Goal: Information Seeking & Learning: Learn about a topic

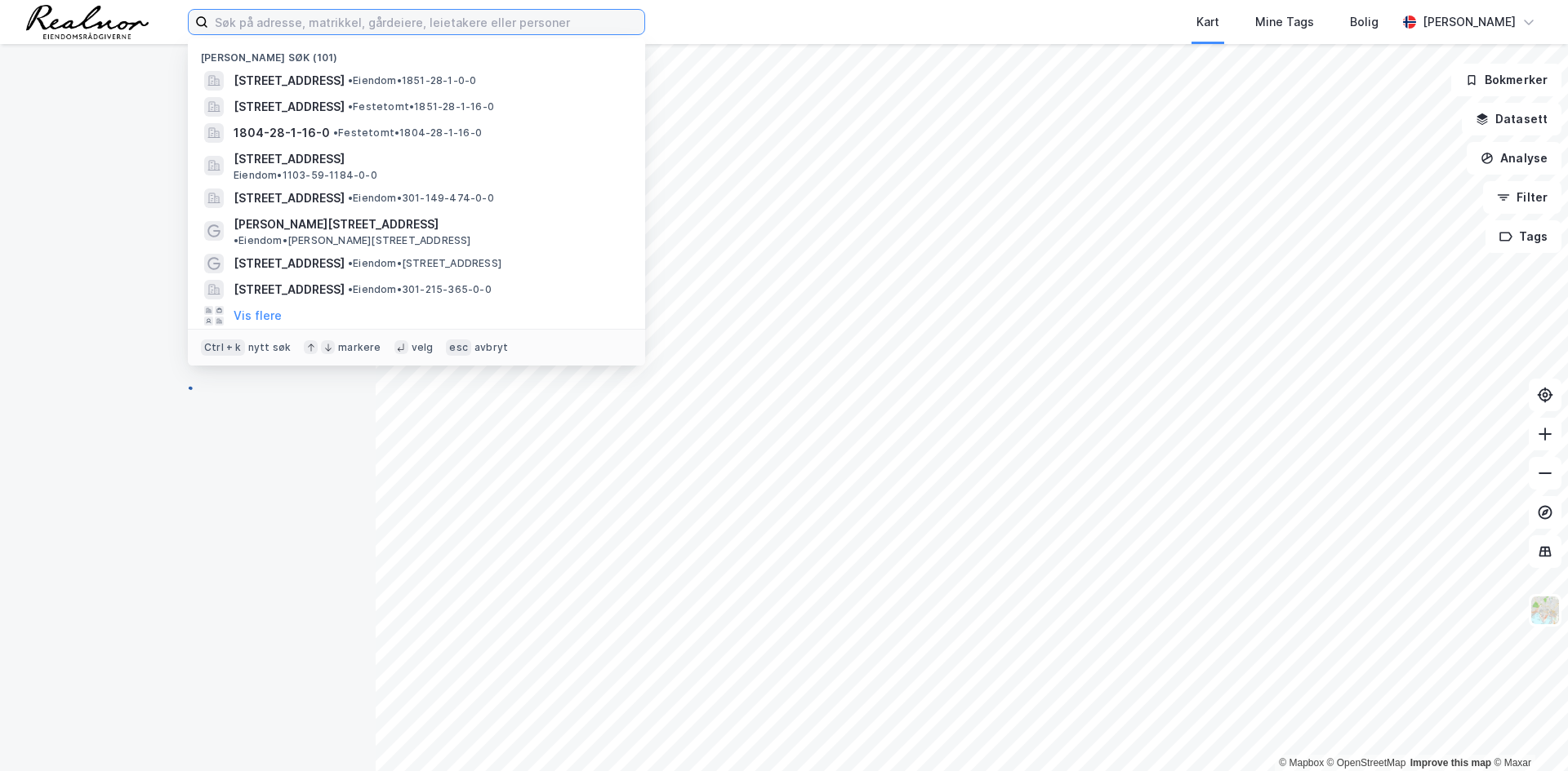
click at [251, 18] on input at bounding box center [426, 22] width 436 height 25
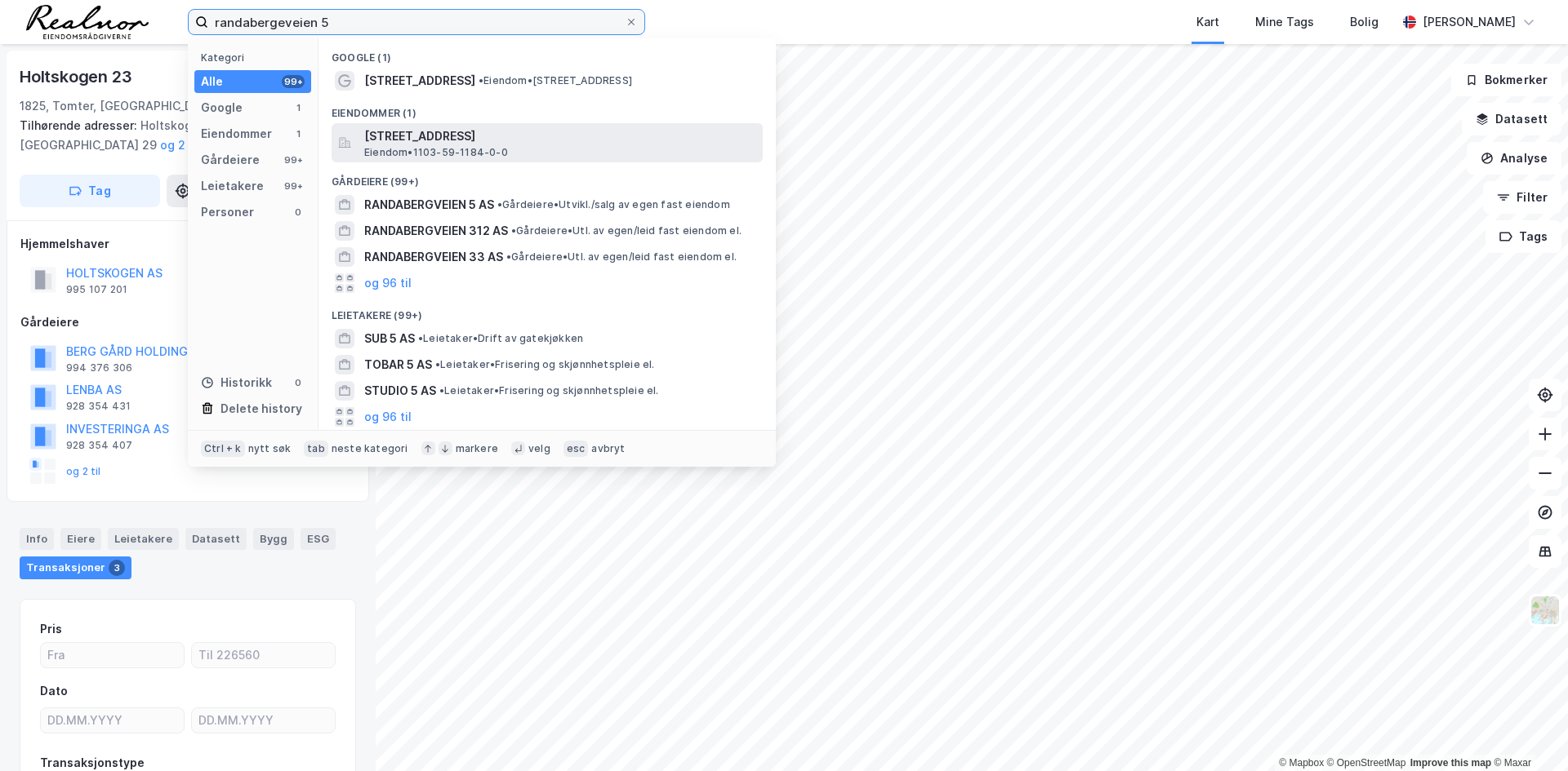
type input "randabergeveien 5"
click at [470, 135] on span "[STREET_ADDRESS]" at bounding box center [560, 137] width 392 height 20
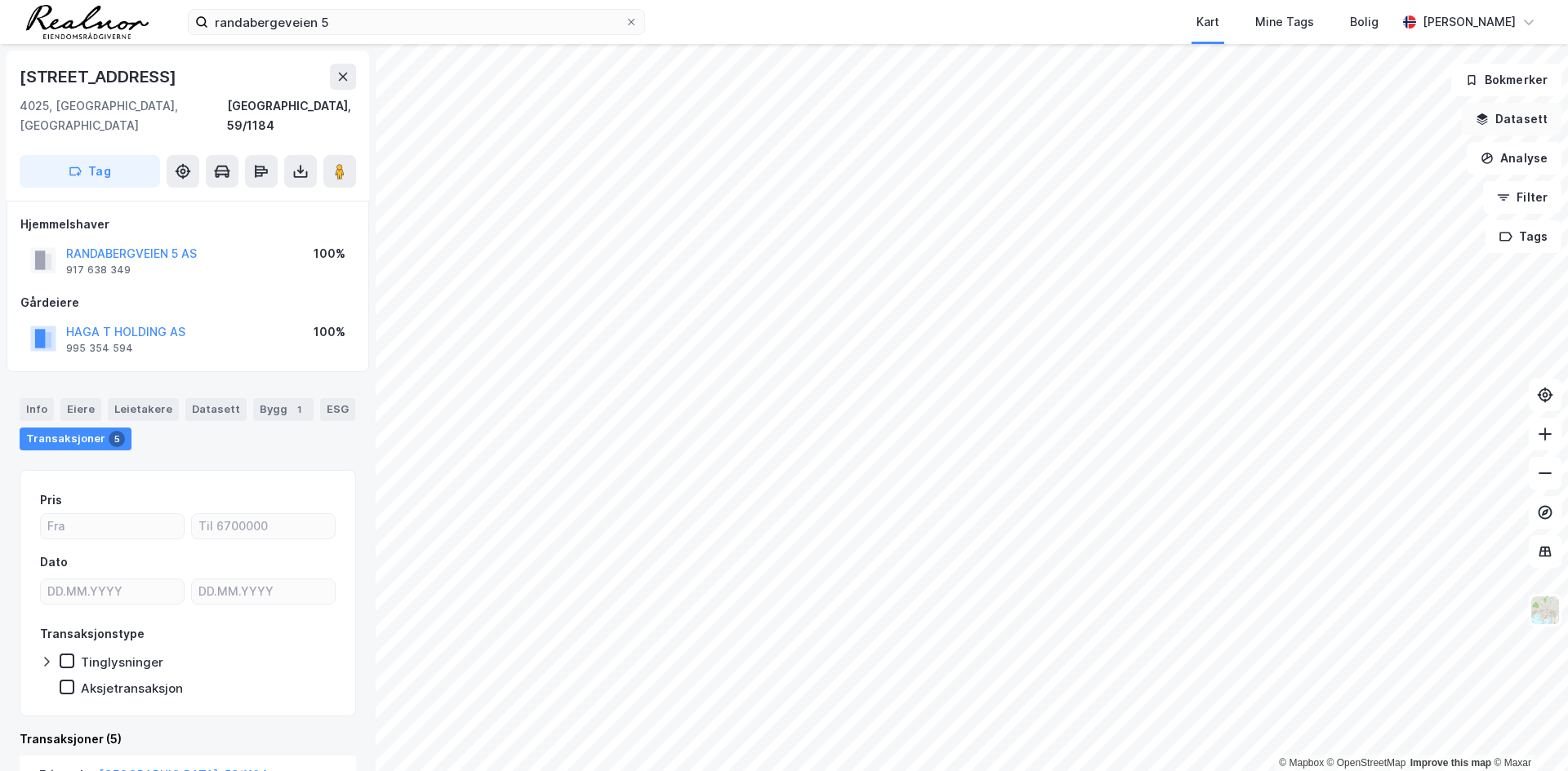
click at [1521, 106] on button "Datasett" at bounding box center [1511, 119] width 100 height 33
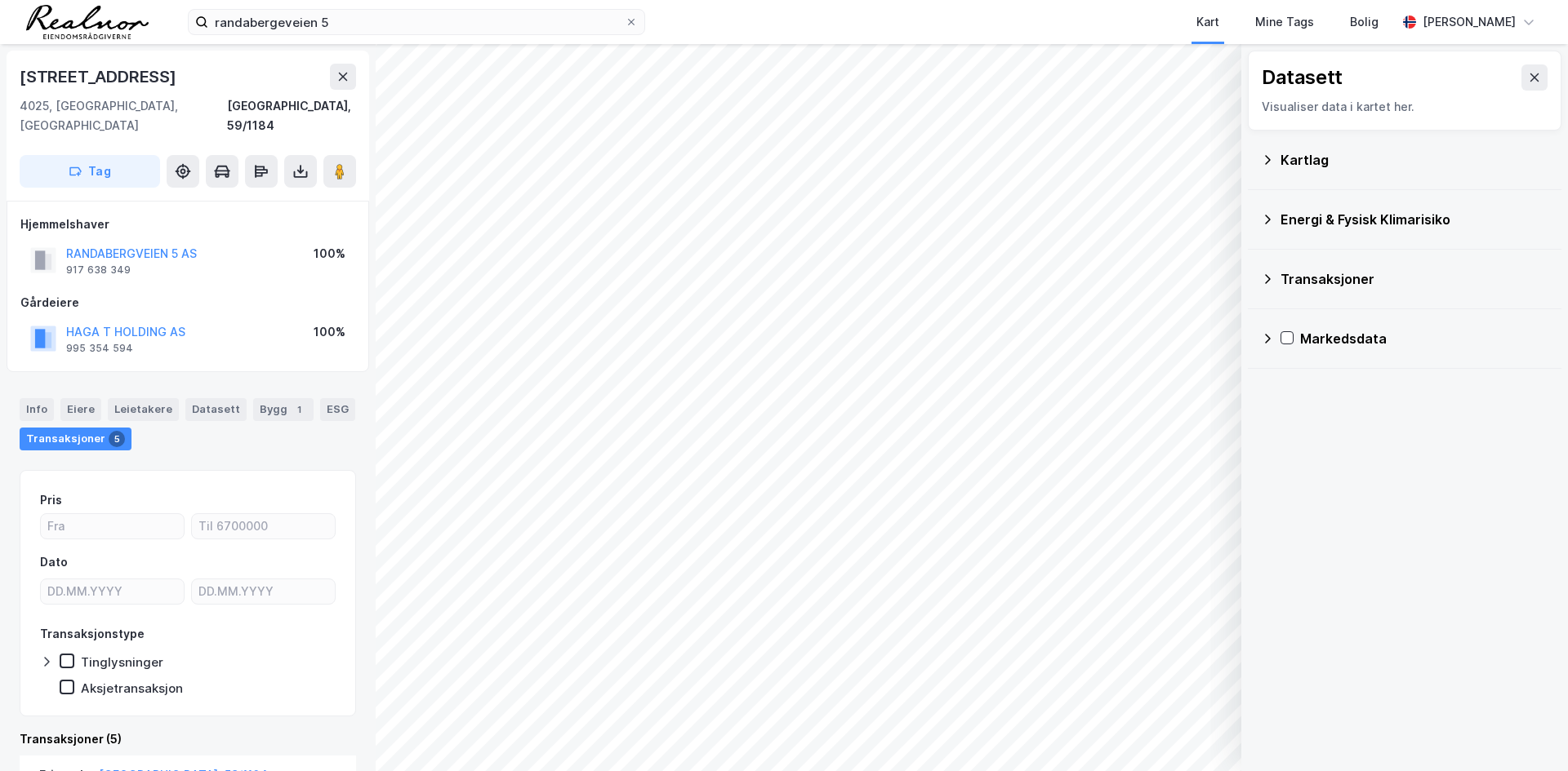
click at [1275, 175] on div "Kartlag" at bounding box center [1404, 160] width 288 height 40
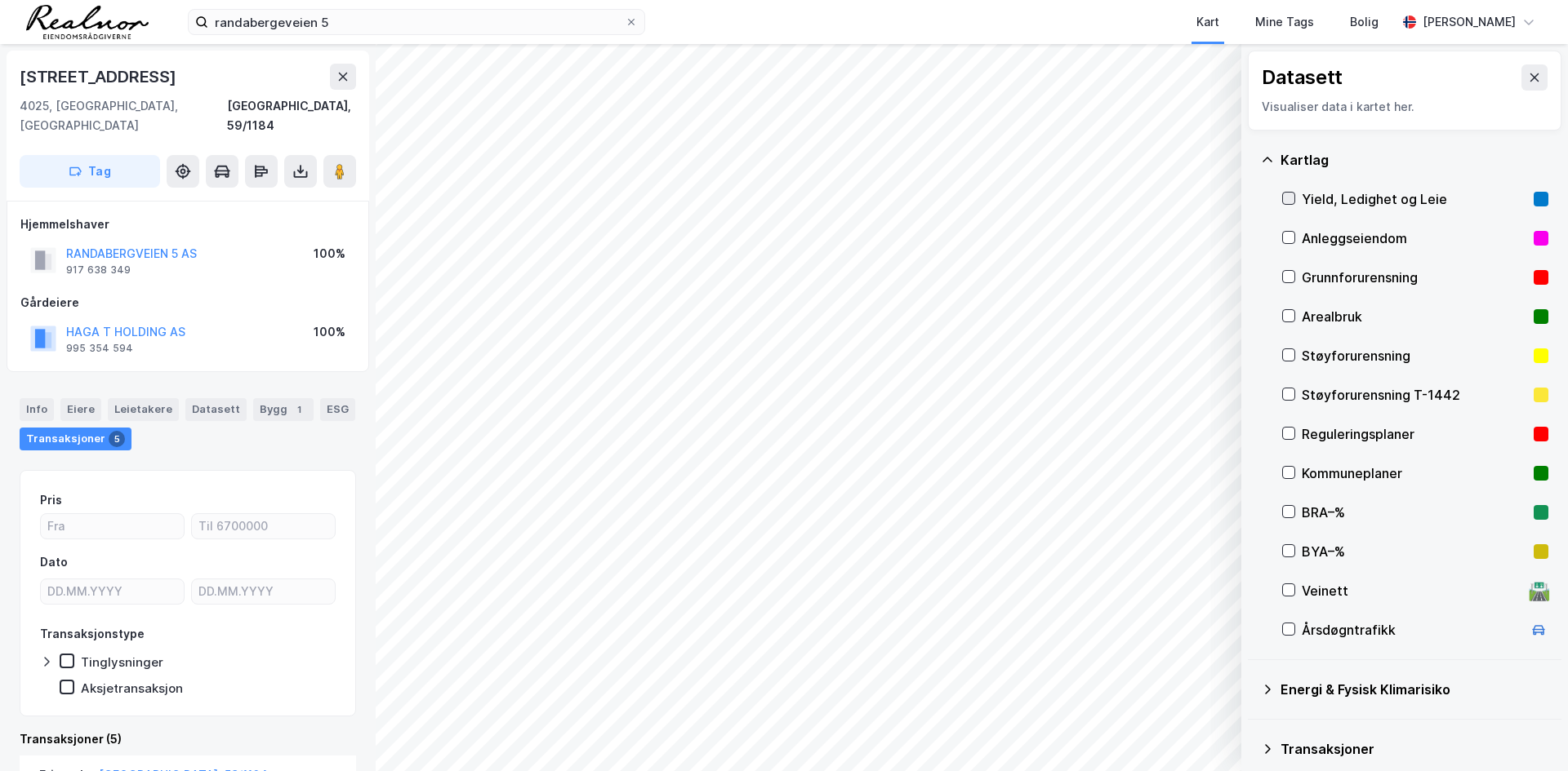
click at [1288, 204] on icon at bounding box center [1289, 199] width 12 height 12
